Goal: Task Accomplishment & Management: Use online tool/utility

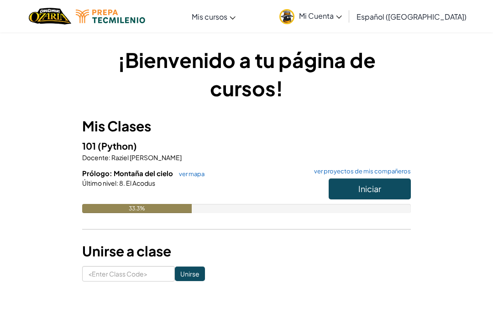
click at [389, 187] on button "Iniciar" at bounding box center [370, 189] width 82 height 21
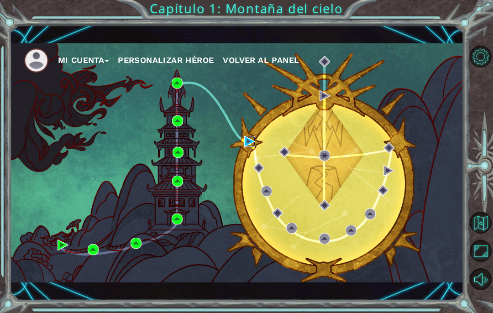
click at [252, 143] on img at bounding box center [249, 141] width 11 height 11
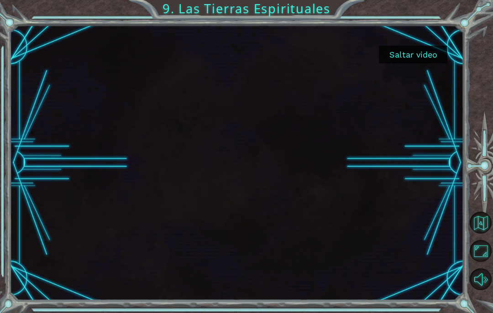
click at [433, 53] on button "Saltar video" at bounding box center [413, 55] width 69 height 18
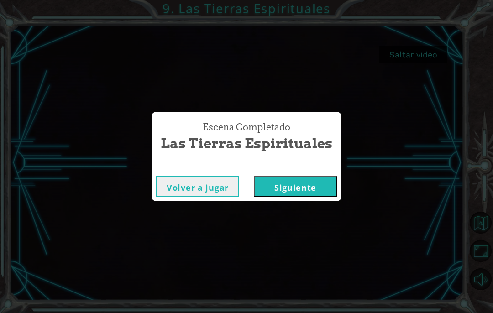
click at [324, 192] on button "Siguiente" at bounding box center [295, 186] width 83 height 21
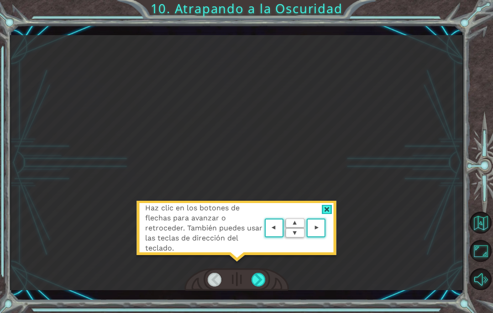
click at [330, 212] on div at bounding box center [327, 210] width 11 height 10
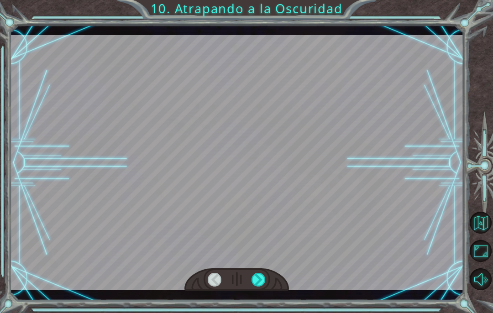
click at [263, 280] on div at bounding box center [259, 280] width 14 height 14
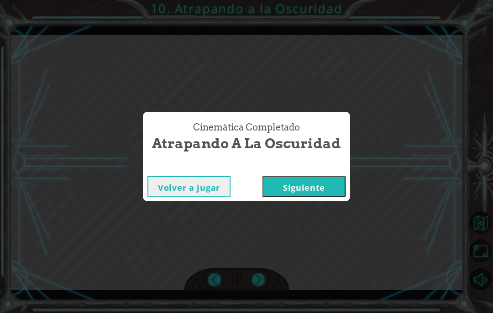
click at [284, 188] on button "Siguiente" at bounding box center [304, 186] width 83 height 21
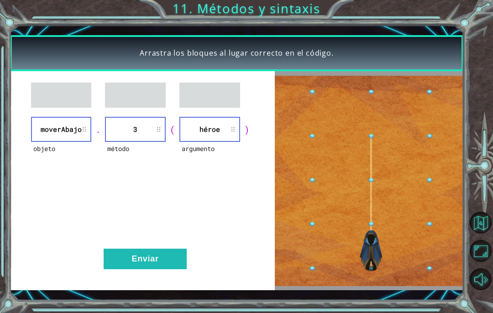
click at [136, 262] on button "Enviar" at bounding box center [145, 259] width 83 height 21
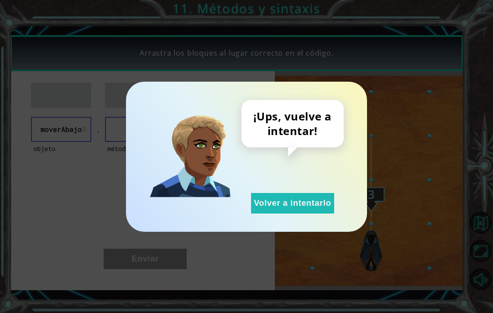
click at [19, 238] on div "¡Ups, vuelve a intentar! Volver a intentarlo" at bounding box center [246, 156] width 493 height 313
click at [322, 209] on button "Volver a intentarlo" at bounding box center [292, 203] width 83 height 21
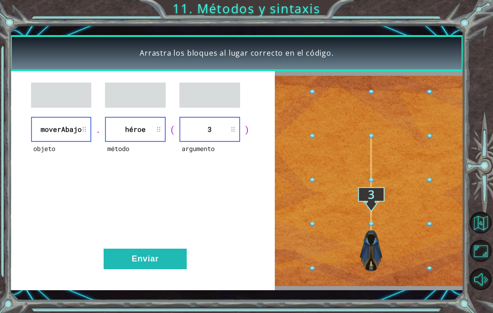
click at [126, 257] on button "Enviar" at bounding box center [145, 259] width 83 height 21
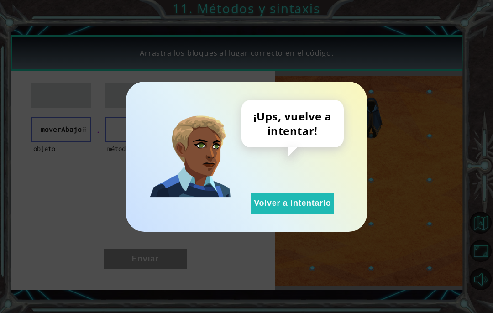
click at [320, 206] on button "Volver a intentarlo" at bounding box center [292, 203] width 83 height 21
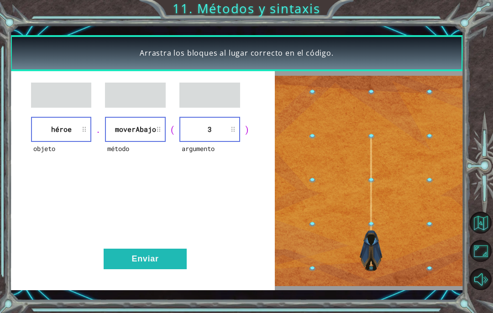
click at [127, 245] on div "objeto héroe . método moverAbajo ( argumento 3 ) Enviar" at bounding box center [142, 180] width 265 height 219
click at [125, 257] on button "Enviar" at bounding box center [145, 259] width 83 height 21
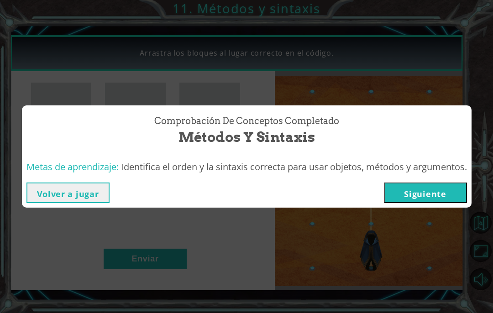
click at [453, 194] on button "Siguiente" at bounding box center [425, 193] width 83 height 21
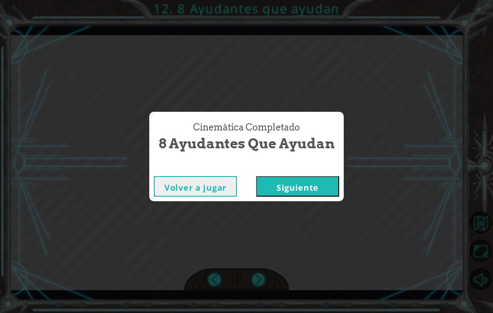
click at [280, 190] on button "Siguiente" at bounding box center [297, 186] width 83 height 21
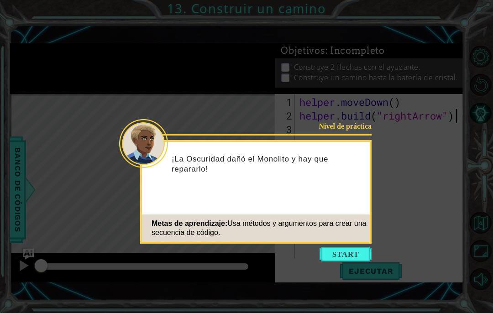
click at [356, 260] on button "Start" at bounding box center [346, 254] width 52 height 15
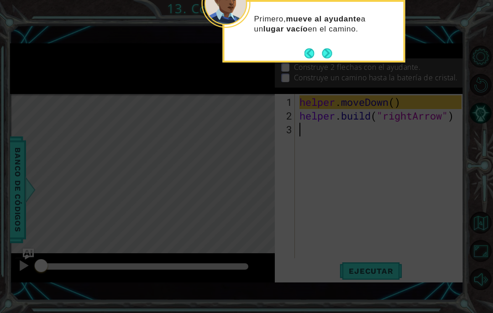
click at [328, 68] on icon at bounding box center [246, 72] width 493 height 483
click at [309, 164] on icon at bounding box center [246, 72] width 493 height 483
click at [245, 161] on icon at bounding box center [246, 72] width 493 height 483
click at [208, 180] on icon at bounding box center [246, 72] width 493 height 483
click at [205, 167] on icon at bounding box center [246, 72] width 493 height 483
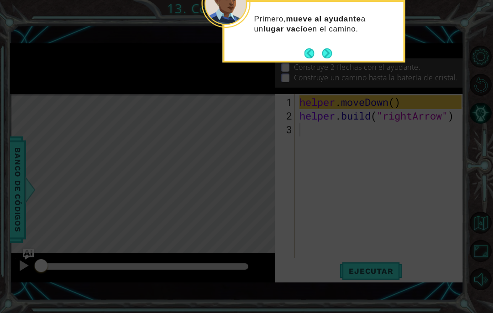
click at [377, 272] on icon at bounding box center [246, 72] width 493 height 483
click at [329, 52] on button "Next" at bounding box center [327, 53] width 10 height 10
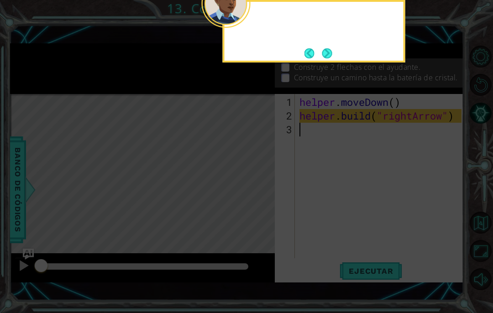
click at [332, 53] on button "Next" at bounding box center [327, 53] width 10 height 10
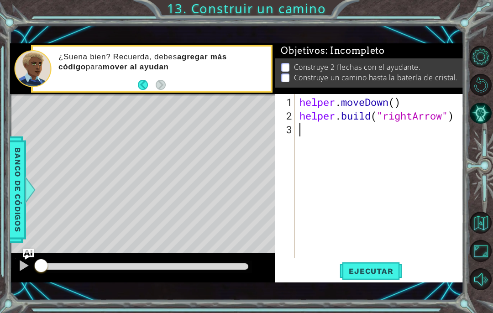
click at [386, 273] on span "Ejecutar" at bounding box center [371, 271] width 63 height 9
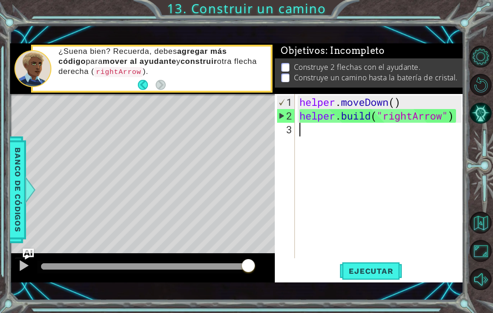
click at [386, 274] on span "Ejecutar" at bounding box center [371, 271] width 63 height 9
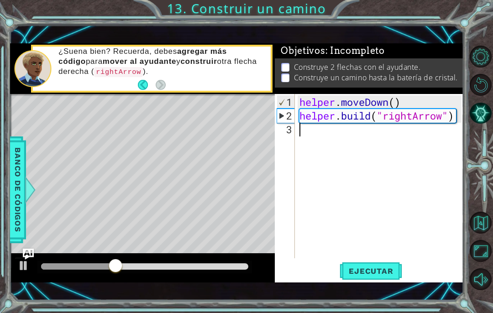
click at [387, 275] on span "Ejecutar" at bounding box center [371, 271] width 63 height 9
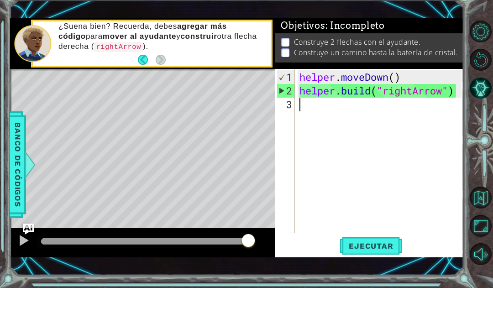
click at [361, 267] on span "Ejecutar" at bounding box center [371, 271] width 63 height 9
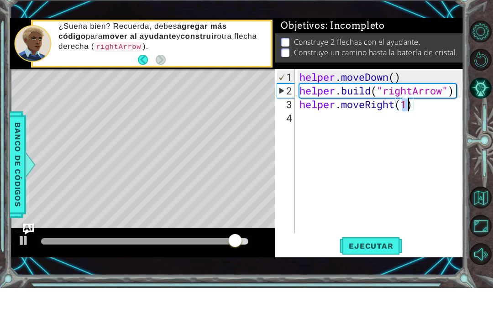
type textarea "helper.moveRight(3)"
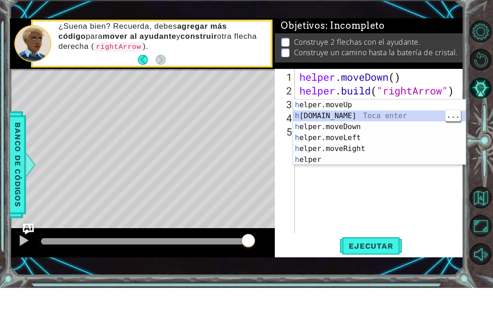
type textarea "[DOMAIN_NAME]("rightArrow")"
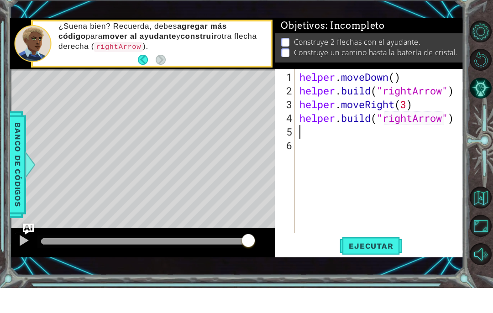
click at [390, 267] on span "Ejecutar" at bounding box center [371, 271] width 63 height 9
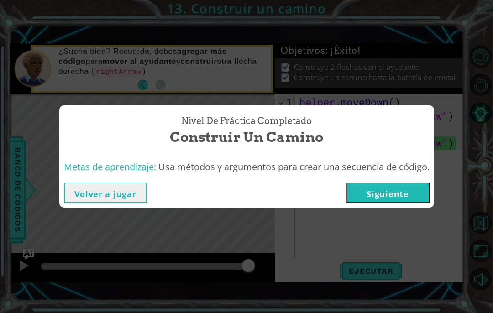
click at [92, 196] on button "Volver a jugar" at bounding box center [105, 193] width 83 height 21
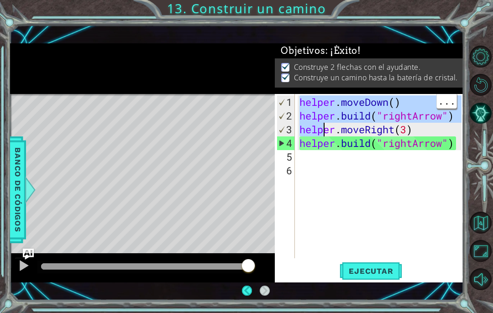
type textarea "[DOMAIN_NAME]("rightArrow")"
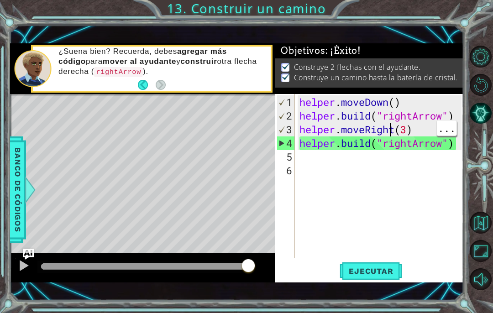
click at [392, 134] on div "helper . moveDown ( ) helper . build ( "rightArrow" ) helper . moveRight ( 3 ) …" at bounding box center [382, 191] width 169 height 192
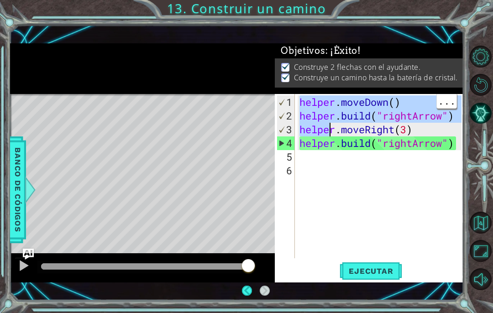
type textarea "[DOMAIN_NAME]("rightArrow")"
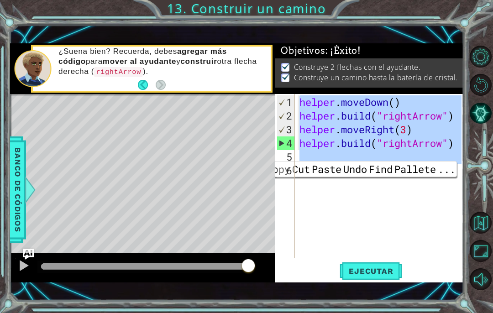
click at [289, 170] on div "6" at bounding box center [286, 171] width 18 height 14
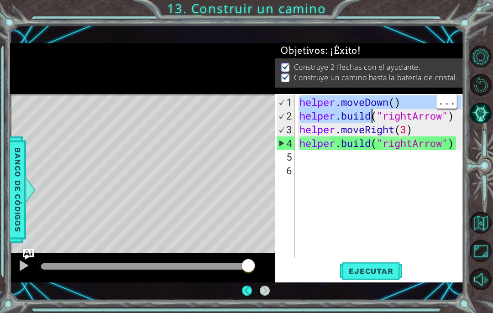
type textarea "[DOMAIN_NAME]("rightArrow")"
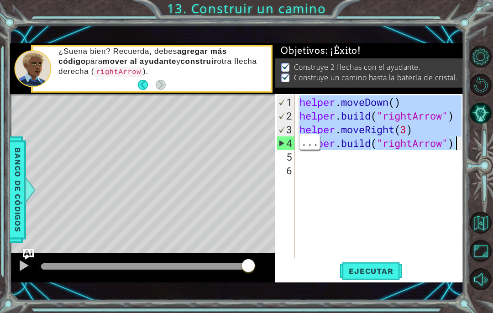
click at [434, 138] on div "helper . moveDown ( ) helper . build ( "rightArrow" ) helper . moveRight ( 3 ) …" at bounding box center [382, 191] width 169 height 192
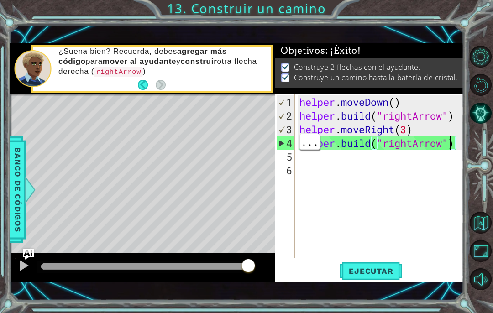
click at [451, 144] on div "helper . moveDown ( ) helper . build ( "rightArrow" ) helper . moveRight ( 3 ) …" at bounding box center [382, 191] width 169 height 192
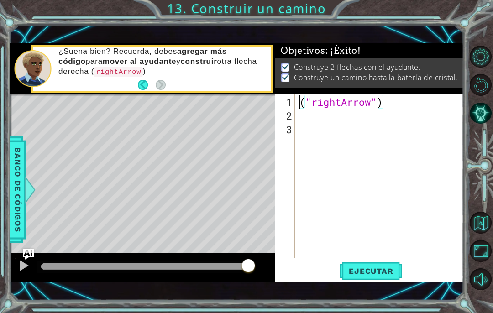
click at [294, 106] on div "1" at bounding box center [286, 102] width 18 height 14
click at [293, 106] on div "1" at bounding box center [286, 102] width 18 height 14
type textarea "("rightArrow")"
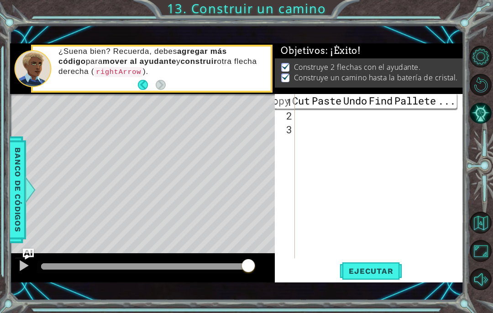
click at [303, 128] on div "( "rightArrow" )" at bounding box center [382, 191] width 169 height 192
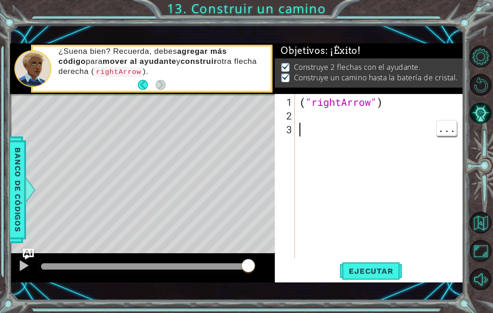
click at [437, 130] on div "Copy Cut Paste Undo Find [PERSON_NAME] ..." at bounding box center [447, 128] width 21 height 16
click at [447, 137] on div "( "rightArrow" )" at bounding box center [382, 191] width 169 height 192
click at [442, 137] on div "( "rightArrow" )" at bounding box center [382, 191] width 169 height 192
click at [390, 103] on div "( "rightArrow" )" at bounding box center [382, 191] width 169 height 192
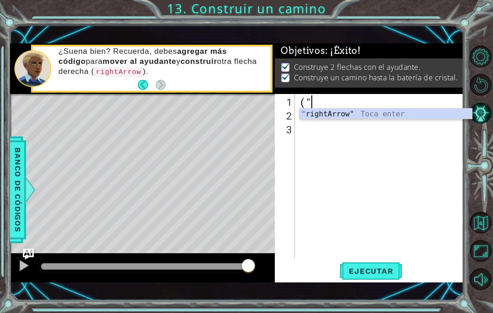
type textarea "("
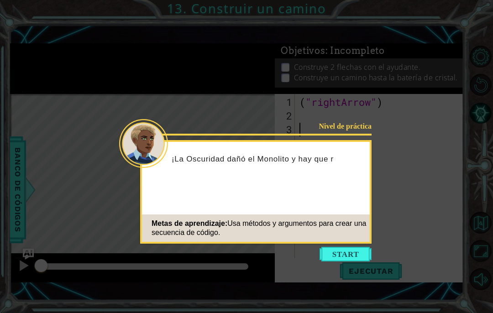
click at [351, 257] on button "Start" at bounding box center [346, 254] width 52 height 15
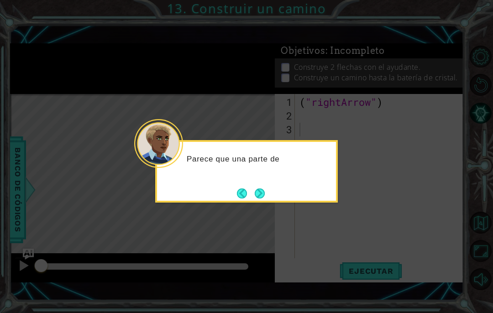
click at [351, 208] on icon at bounding box center [246, 156] width 493 height 313
click at [258, 190] on button "Next" at bounding box center [260, 194] width 10 height 10
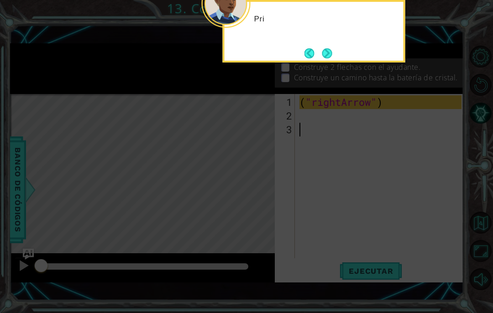
click at [268, 190] on icon at bounding box center [246, 72] width 493 height 483
click at [280, 180] on icon at bounding box center [246, 72] width 493 height 483
click at [331, 53] on button "Next" at bounding box center [327, 53] width 10 height 10
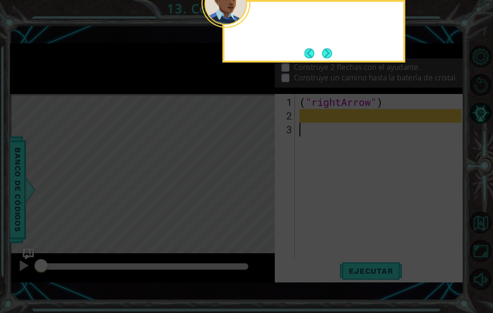
click at [332, 51] on button "Next" at bounding box center [327, 53] width 10 height 10
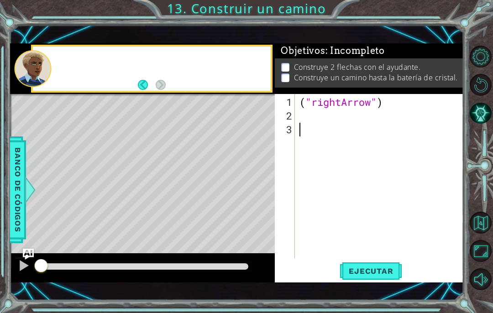
click at [333, 50] on span ": Incompleto" at bounding box center [355, 50] width 59 height 11
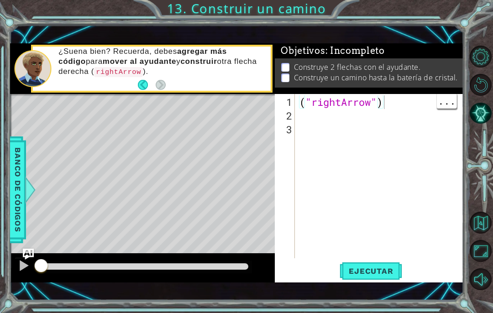
click at [399, 101] on div "( "rightArrow" )" at bounding box center [382, 191] width 169 height 192
type textarea "("
type textarea "h"
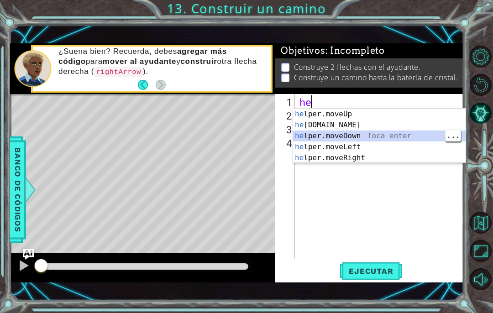
type textarea "helper.moveDown(1)"
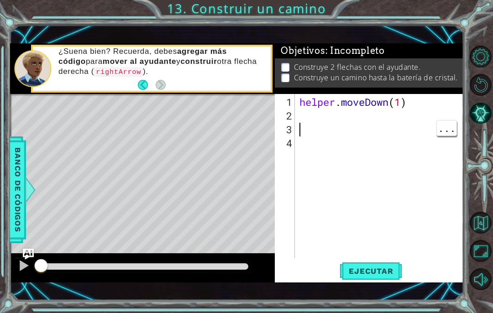
click at [364, 120] on div "helper . moveDown ( 1 )" at bounding box center [382, 191] width 169 height 192
type textarea "[DOMAIN_NAME]("rightArrow")"
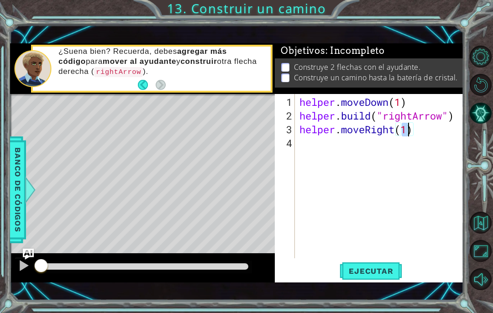
type textarea "helper.moveRight(3)"
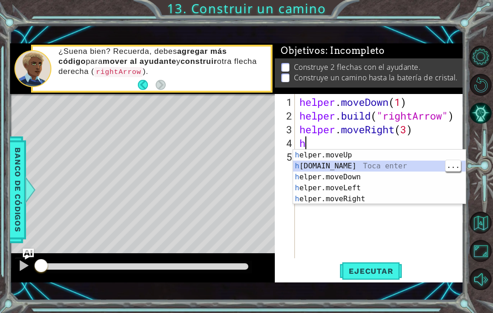
type textarea "[DOMAIN_NAME]("rightArrow")"
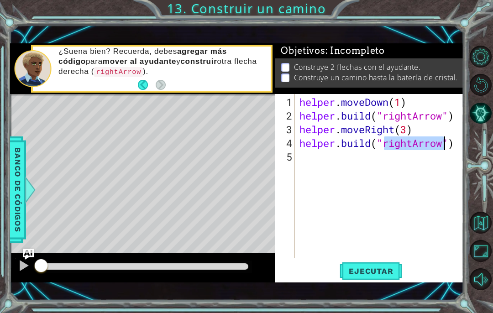
click at [376, 272] on span "Ejecutar" at bounding box center [371, 271] width 63 height 9
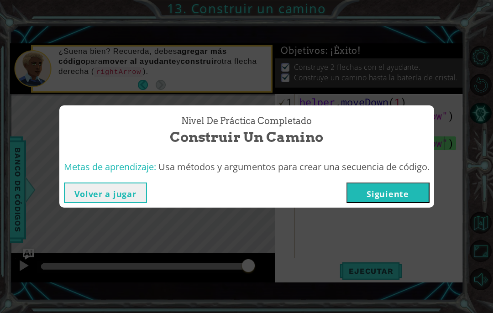
click at [95, 191] on button "Volver a jugar" at bounding box center [105, 193] width 83 height 21
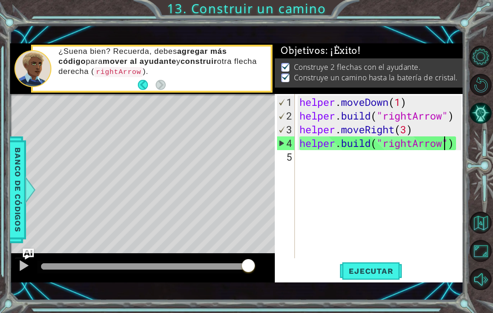
click at [363, 272] on span "Ejecutar" at bounding box center [371, 271] width 63 height 9
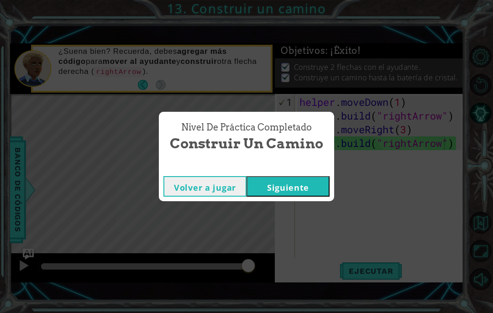
click at [275, 188] on button "Siguiente" at bounding box center [288, 186] width 83 height 21
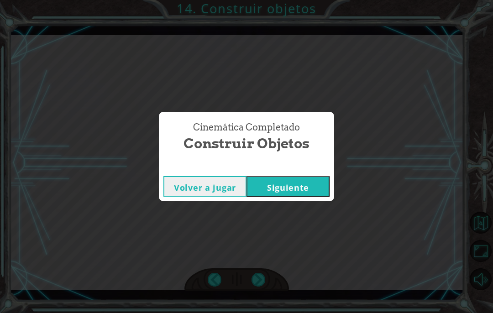
click at [312, 190] on button "Siguiente" at bounding box center [288, 186] width 83 height 21
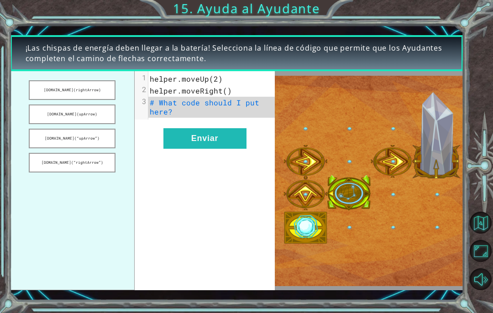
click at [217, 146] on button "Enviar" at bounding box center [205, 138] width 83 height 21
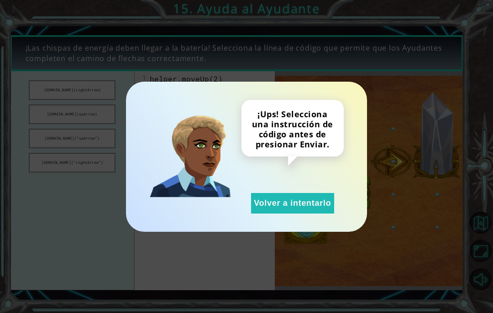
click at [287, 203] on button "Volver a intentarlo" at bounding box center [292, 203] width 83 height 21
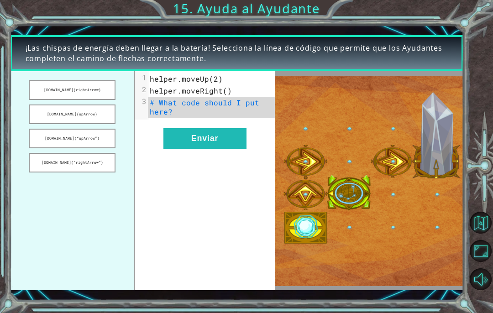
click at [58, 89] on button "[DOMAIN_NAME](rightArrow)" at bounding box center [72, 90] width 87 height 20
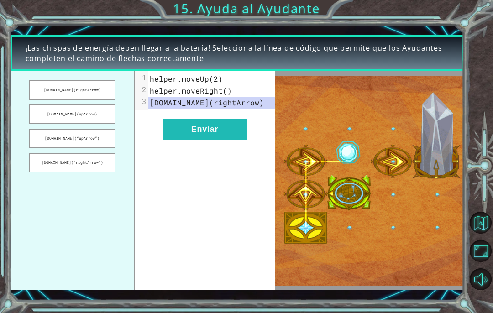
click at [199, 132] on button "Enviar" at bounding box center [205, 129] width 83 height 21
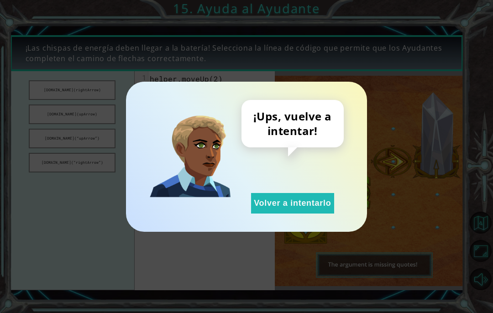
click at [282, 201] on button "Volver a intentarlo" at bounding box center [292, 203] width 83 height 21
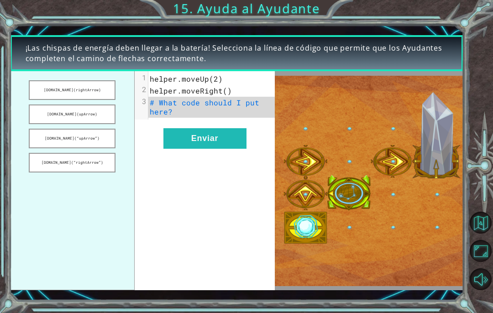
click at [41, 166] on button "[DOMAIN_NAME](“rightArrow”)" at bounding box center [72, 163] width 87 height 20
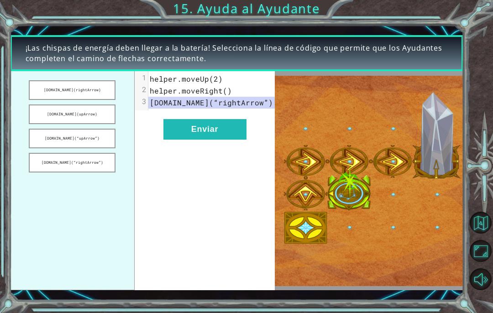
click at [189, 128] on button "Enviar" at bounding box center [205, 129] width 83 height 21
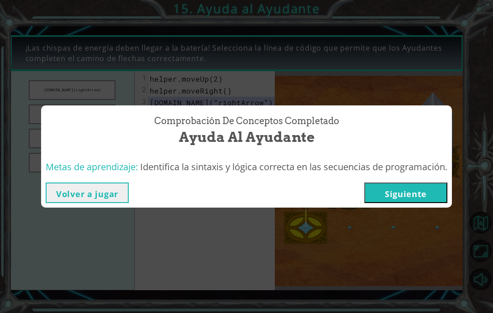
click at [84, 198] on button "Volver a jugar" at bounding box center [87, 193] width 83 height 21
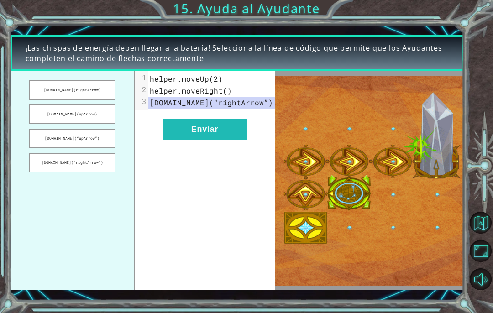
click at [196, 145] on div "xxxxxxxxxx 3 1 helper.moveUp(2) 2 helper.moveRight() 3 [DOMAIN_NAME](“rightArro…" at bounding box center [205, 180] width 140 height 219
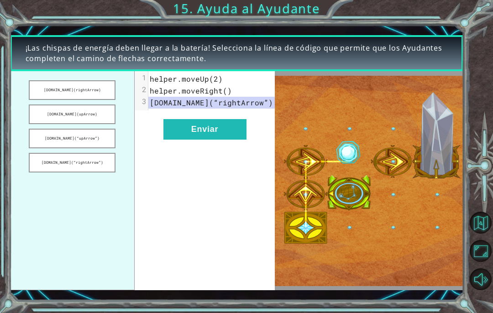
click at [185, 132] on button "Enviar" at bounding box center [205, 129] width 83 height 21
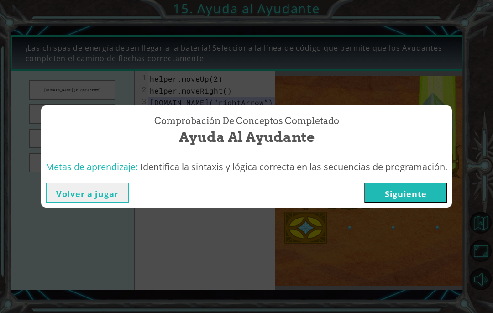
click at [400, 199] on button "Siguiente" at bounding box center [406, 193] width 83 height 21
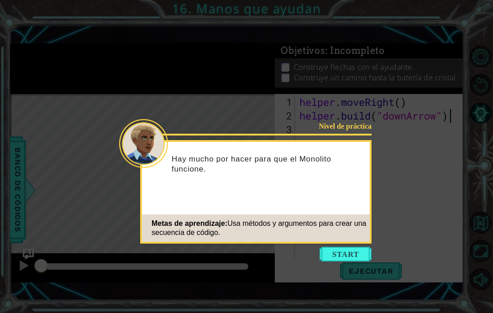
click at [349, 260] on button "Start" at bounding box center [346, 254] width 52 height 15
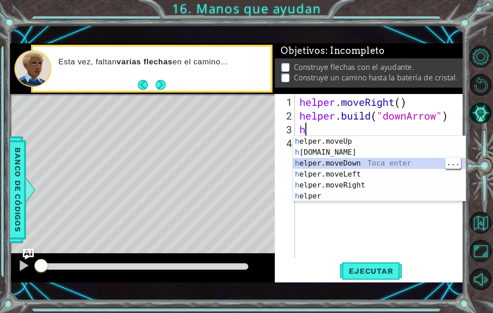
type textarea "helper.moveDown(1)"
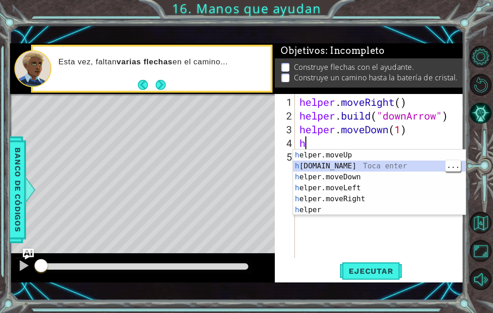
type textarea "[DOMAIN_NAME]("rightArrow")"
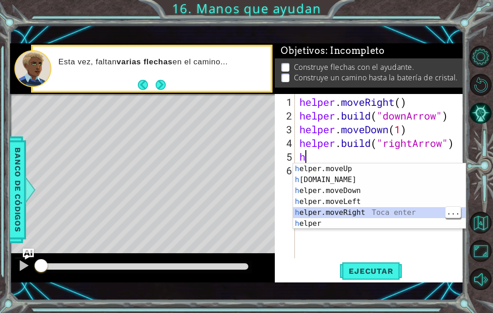
type textarea "helper.moveRight(1)"
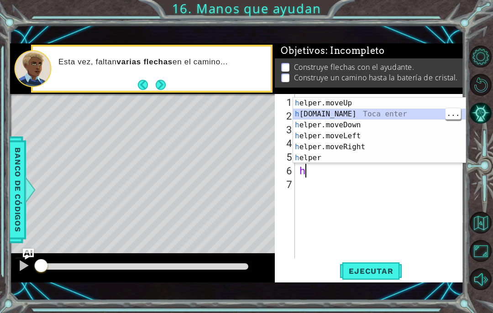
type textarea "[DOMAIN_NAME]("rightArrow")"
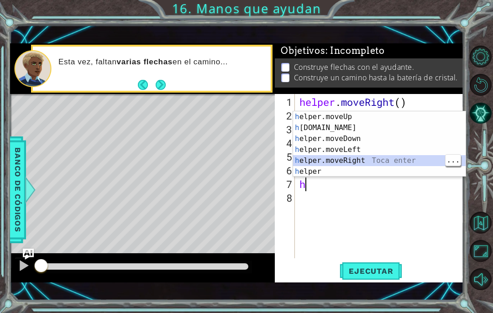
type textarea "helper.moveRight(1)"
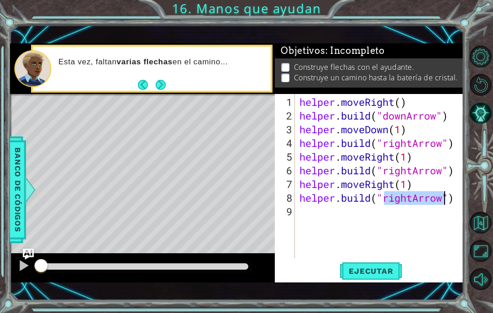
click at [375, 269] on span "Ejecutar" at bounding box center [371, 271] width 63 height 9
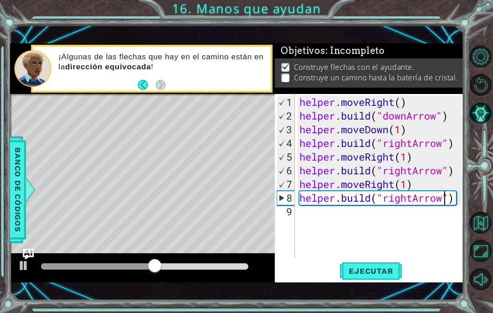
type textarea "[DOMAIN_NAME]("rightArrow")"
click at [428, 232] on div "helper . moveRight ( ) helper . build ( "downArrow" ) helper . moveDown ( 1 ) h…" at bounding box center [382, 191] width 169 height 192
click at [398, 203] on div "helper . moveRight ( ) helper . build ( "downArrow" ) helper . moveDown ( 1 ) h…" at bounding box center [382, 191] width 169 height 192
click at [408, 201] on div "helper . moveRight ( ) helper . build ( "downArrow" ) helper . moveDown ( 1 ) h…" at bounding box center [382, 191] width 169 height 192
click at [413, 199] on div "helper . moveRight ( ) helper . build ( "downArrow" ) helper . moveDown ( 1 ) h…" at bounding box center [382, 191] width 169 height 192
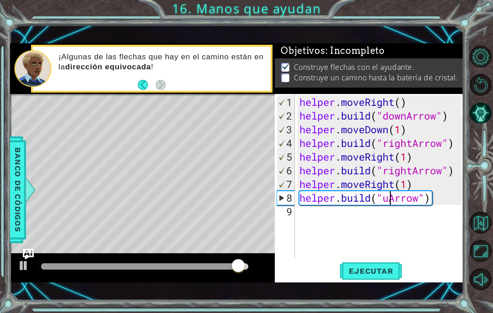
scroll to position [0, 5]
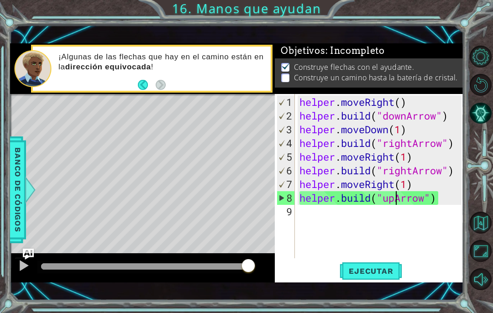
type textarea "[DOMAIN_NAME]("upArrow")"
click at [387, 269] on span "Ejecutar" at bounding box center [371, 271] width 63 height 9
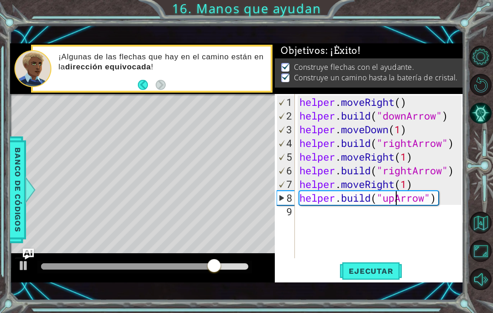
scroll to position [0, 0]
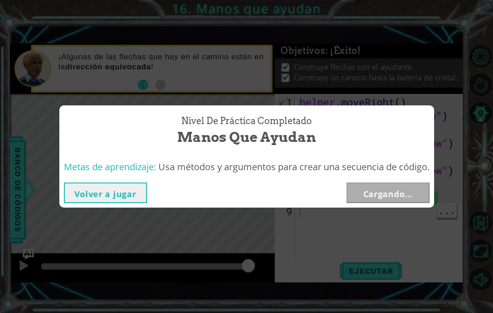
click at [107, 190] on button "Volver a jugar" at bounding box center [105, 193] width 83 height 21
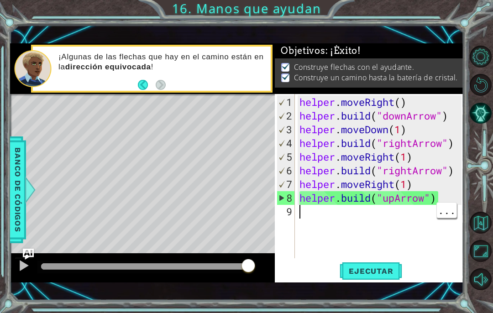
click at [376, 239] on div "helper . moveRight ( ) helper . build ( "downArrow" ) helper . moveDown ( 1 ) h…" at bounding box center [382, 191] width 169 height 192
click at [378, 267] on span "Ejecutar" at bounding box center [371, 271] width 63 height 9
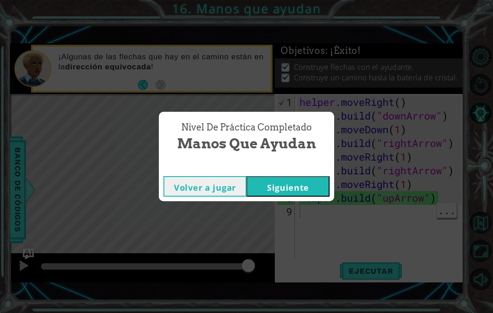
click at [288, 185] on button "Siguiente" at bounding box center [288, 186] width 83 height 21
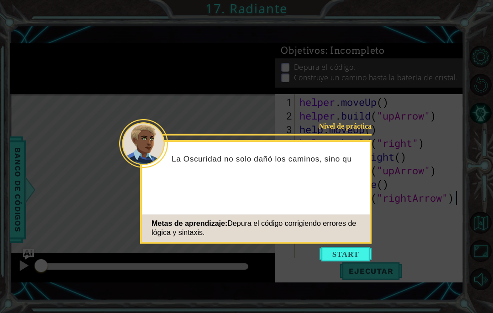
click at [352, 251] on button "Start" at bounding box center [346, 254] width 52 height 15
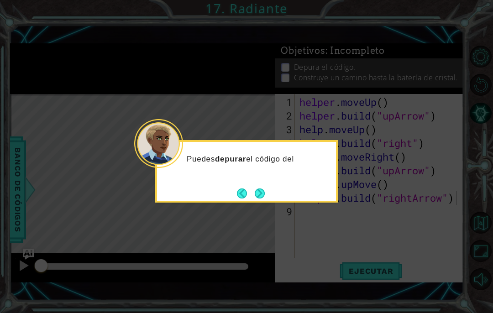
click at [260, 199] on button "Next" at bounding box center [259, 193] width 11 height 11
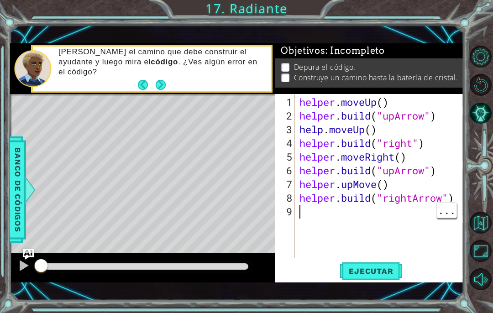
click at [376, 272] on span "Ejecutar" at bounding box center [371, 271] width 63 height 9
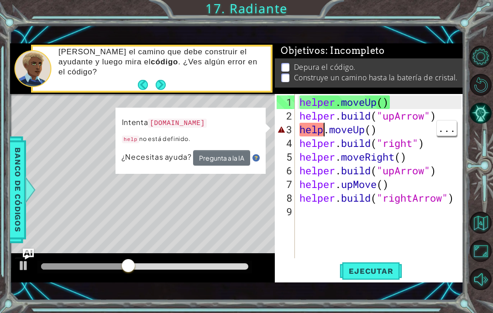
click at [327, 131] on div "helper . moveUp ( ) helper . build ( "upArrow" ) help . moveUp ( ) helper . bui…" at bounding box center [382, 191] width 169 height 192
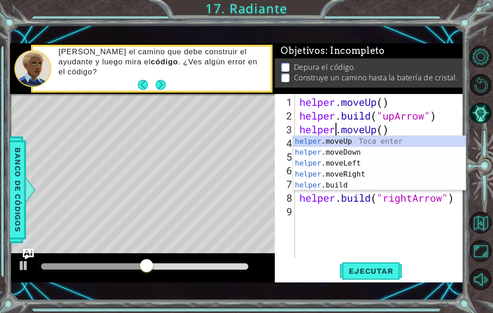
click at [380, 270] on span "Ejecutar" at bounding box center [371, 271] width 63 height 9
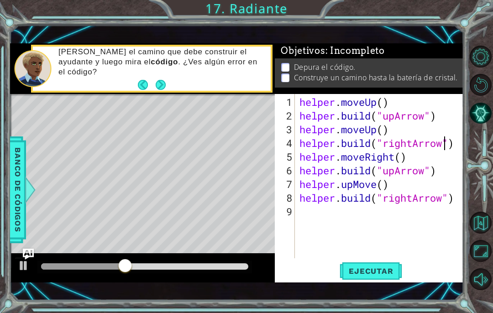
scroll to position [0, 7]
click at [390, 270] on span "Ejecutar" at bounding box center [371, 271] width 63 height 9
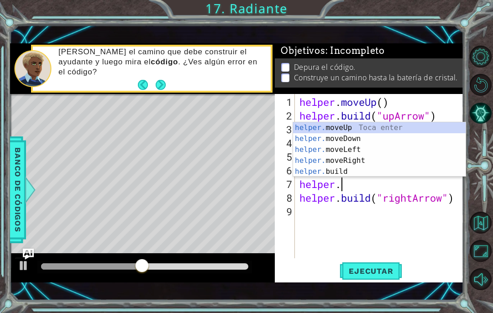
scroll to position [0, 1]
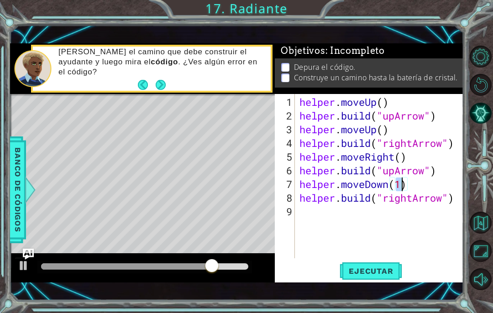
click at [382, 269] on span "Ejecutar" at bounding box center [371, 271] width 63 height 9
click at [402, 185] on div "helper . moveUp ( ) helper . build ( "upArrow" ) helper . moveUp ( ) helper . b…" at bounding box center [382, 191] width 169 height 192
click at [398, 171] on div "helper . moveUp ( ) helper . build ( "upArrow" ) helper . moveUp ( ) helper . b…" at bounding box center [382, 191] width 169 height 192
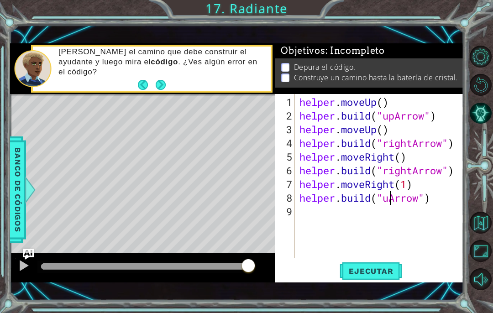
scroll to position [0, 5]
type textarea "[DOMAIN_NAME]("upArrow")"
click at [378, 274] on span "Ejecutar" at bounding box center [371, 271] width 63 height 9
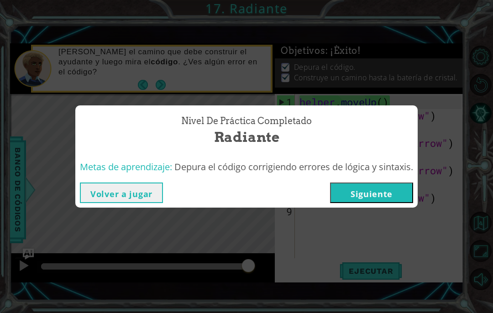
click at [132, 191] on button "Volver a jugar" at bounding box center [121, 193] width 83 height 21
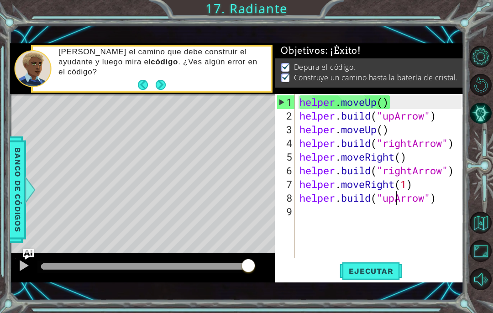
click at [166, 84] on button "Next" at bounding box center [161, 85] width 10 height 10
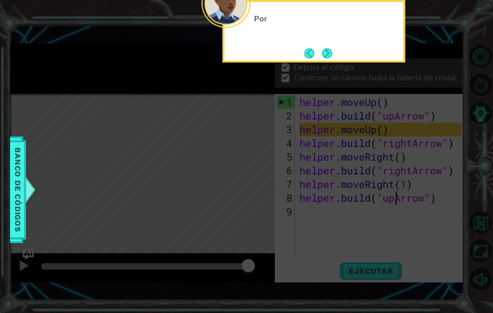
click at [166, 89] on icon at bounding box center [246, 72] width 493 height 483
click at [325, 55] on button "Next" at bounding box center [327, 53] width 10 height 10
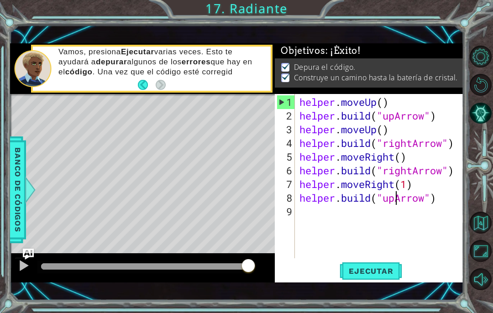
click at [391, 276] on span "Ejecutar" at bounding box center [371, 271] width 63 height 9
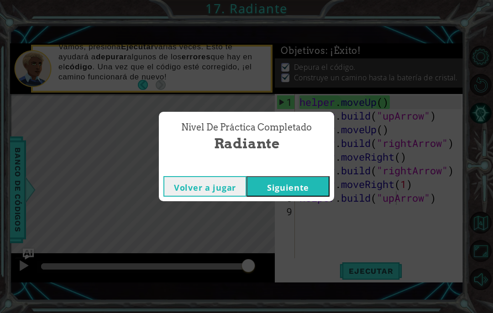
click at [299, 189] on button "Siguiente" at bounding box center [288, 186] width 83 height 21
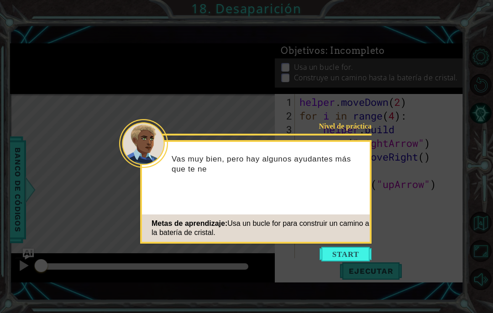
click at [354, 250] on button "Start" at bounding box center [346, 254] width 52 height 15
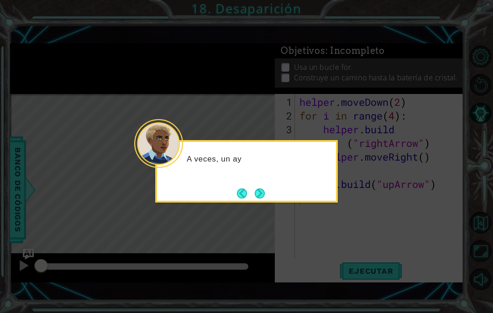
click at [261, 193] on button "Next" at bounding box center [260, 194] width 10 height 10
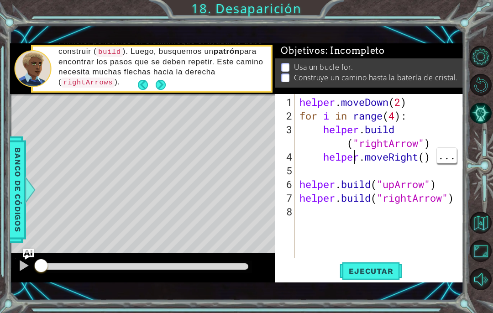
click at [354, 149] on div "helper . moveDown ( 2 ) for i in range ( 4 ) : helper . build ( "rightArrow" ) …" at bounding box center [382, 191] width 169 height 192
click at [350, 141] on div "helper . moveDown ( 2 ) for i in range ( 4 ) : helper . build ( "rightArrow" ) …" at bounding box center [382, 191] width 169 height 192
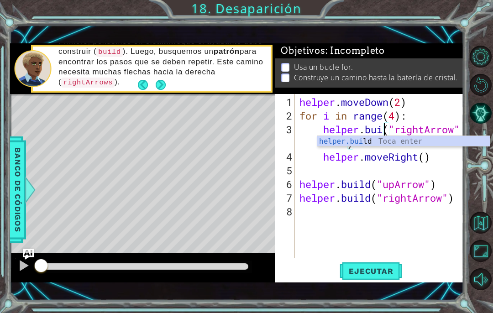
scroll to position [0, 4]
type textarea "[DOMAIN_NAME]("rightArrow")"
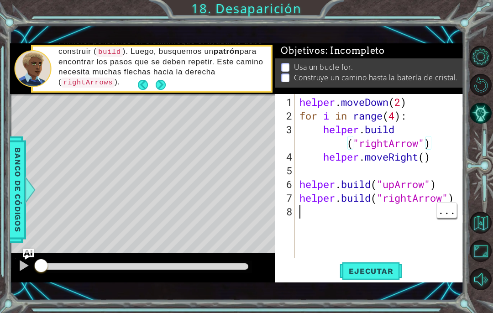
scroll to position [0, 0]
click at [382, 268] on span "Ejecutar" at bounding box center [371, 271] width 63 height 9
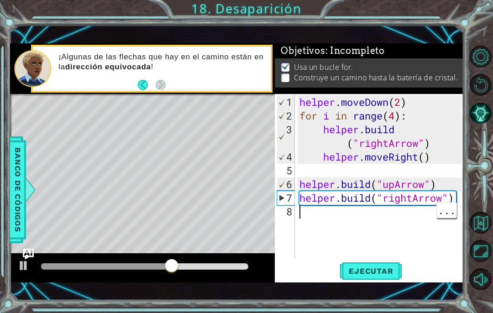
click at [323, 216] on div "helper . moveDown ( 2 ) for i in range ( 4 ) : helper . build ( "rightArrow" ) …" at bounding box center [382, 191] width 169 height 192
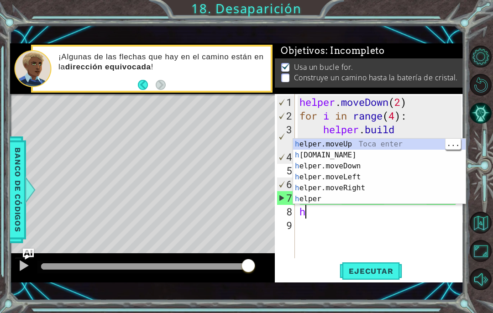
type textarea "helper.moveUp(1)"
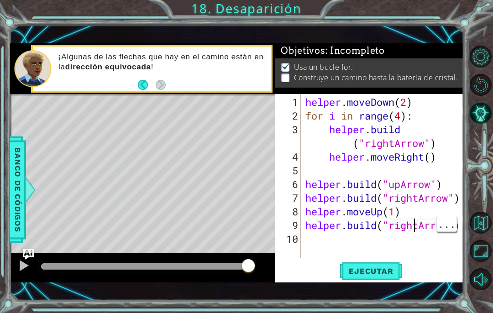
click at [421, 226] on div "helper . moveDown ( 2 ) for i in range ( 4 ) : helper . build ( "rightArrow" ) …" at bounding box center [385, 191] width 163 height 192
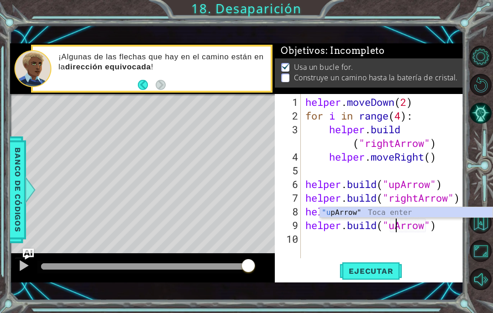
type textarea "[DOMAIN_NAME]("upArrow")"
